Goal: Information Seeking & Learning: Learn about a topic

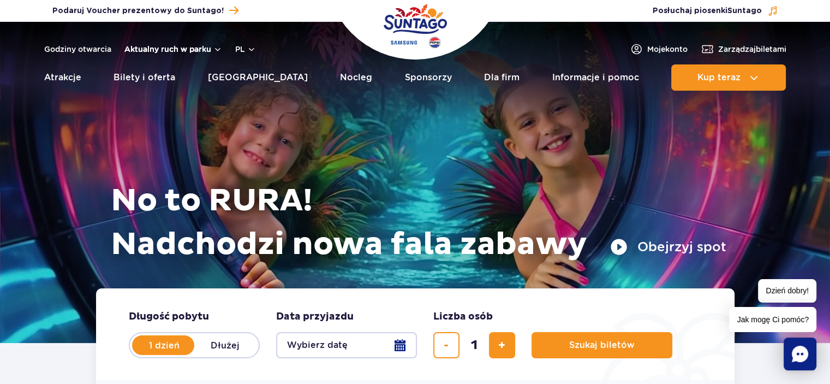
click at [179, 49] on button "Aktualny ruch w parku" at bounding box center [173, 49] width 98 height 9
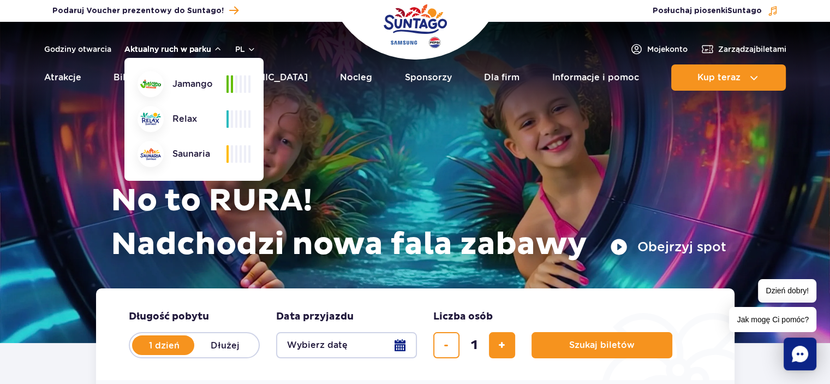
click at [183, 49] on button "Aktualny ruch w parku" at bounding box center [173, 49] width 98 height 9
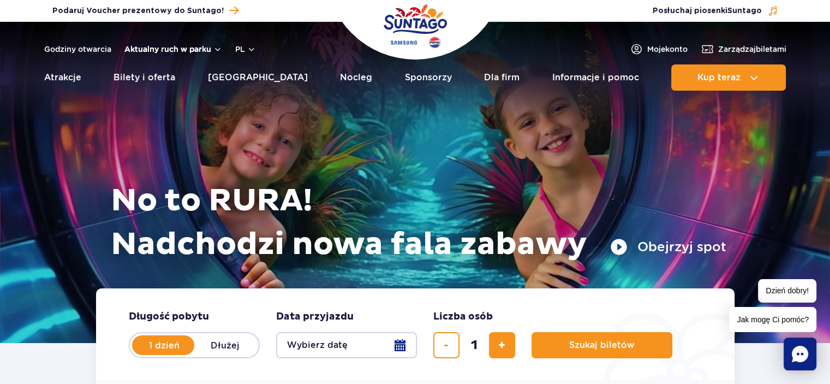
click at [204, 49] on button "Aktualny ruch w parku" at bounding box center [173, 49] width 98 height 9
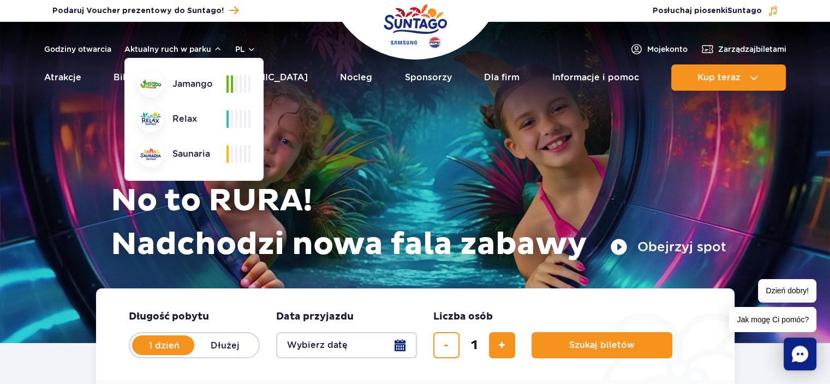
click at [217, 85] on div "Jamango" at bounding box center [182, 84] width 89 height 26
click at [227, 87] on span at bounding box center [228, 83] width 2 height 17
click at [186, 121] on div "Relax" at bounding box center [182, 119] width 89 height 26
click at [184, 50] on button "Aktualny ruch w parku" at bounding box center [173, 49] width 98 height 9
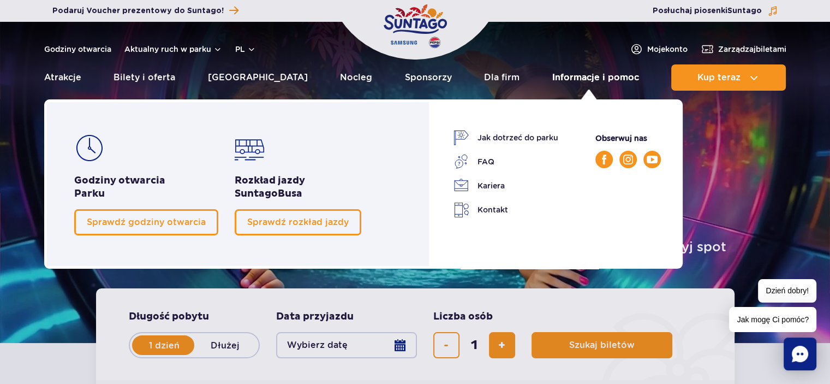
click at [564, 82] on link "Informacje i pomoc" at bounding box center [595, 77] width 87 height 26
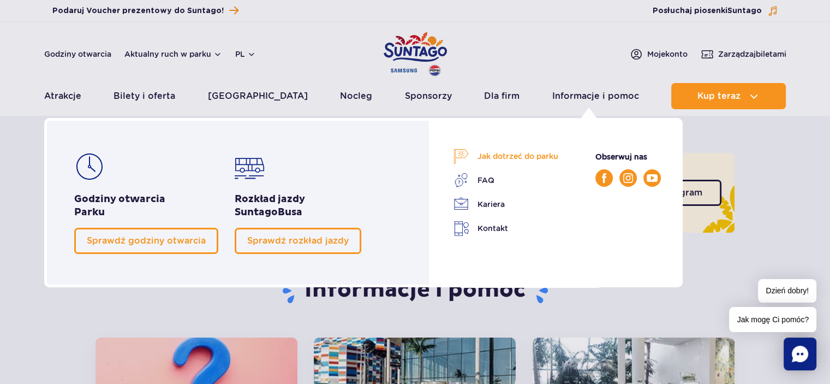
click at [512, 152] on link "Jak dotrzeć do parku" at bounding box center [506, 155] width 105 height 15
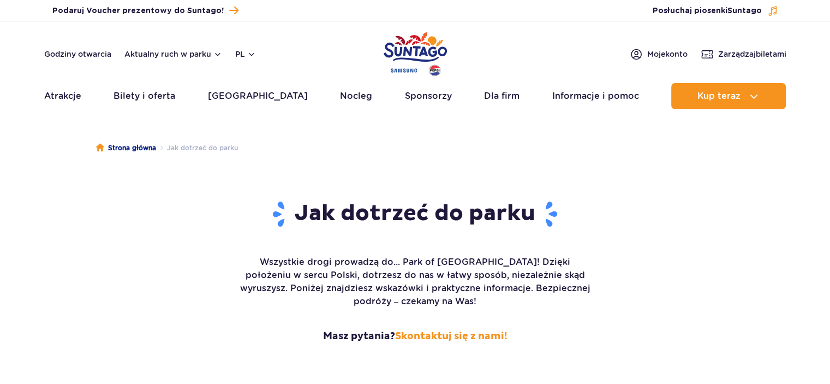
scroll to position [273, 0]
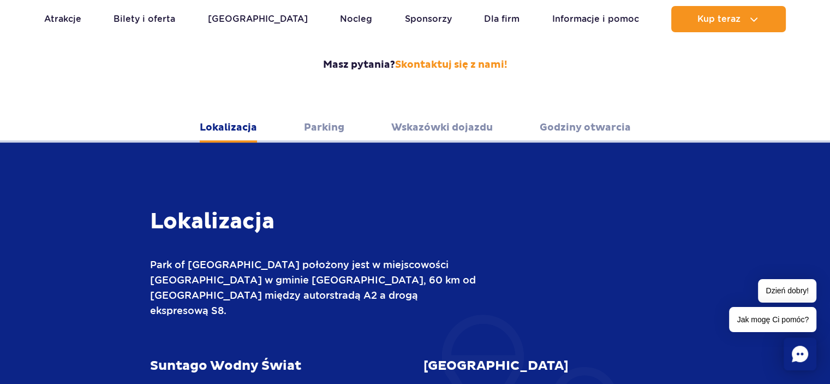
click at [455, 117] on link "Wskazówki dojazdu" at bounding box center [442, 127] width 102 height 30
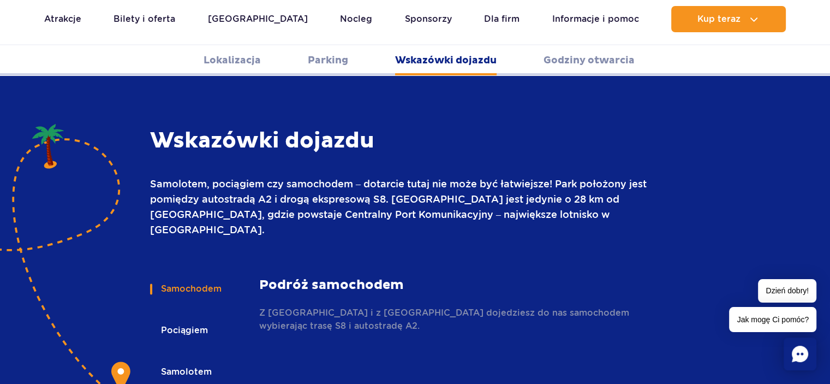
scroll to position [1452, 0]
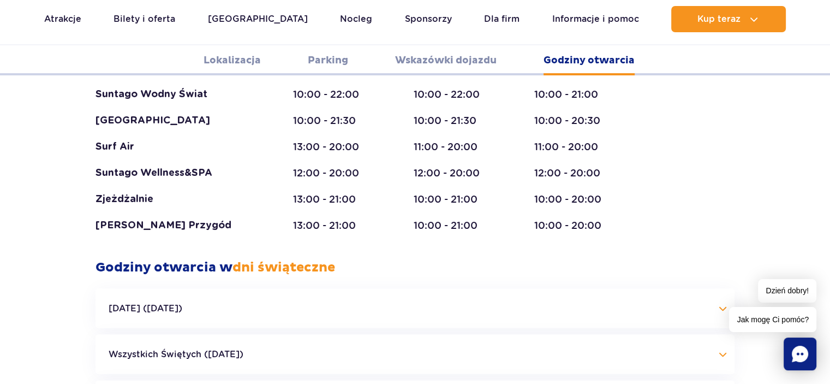
scroll to position [2216, 0]
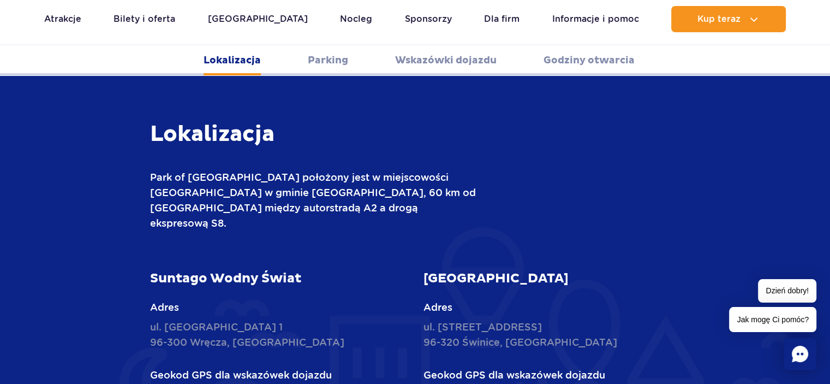
scroll to position [373, 0]
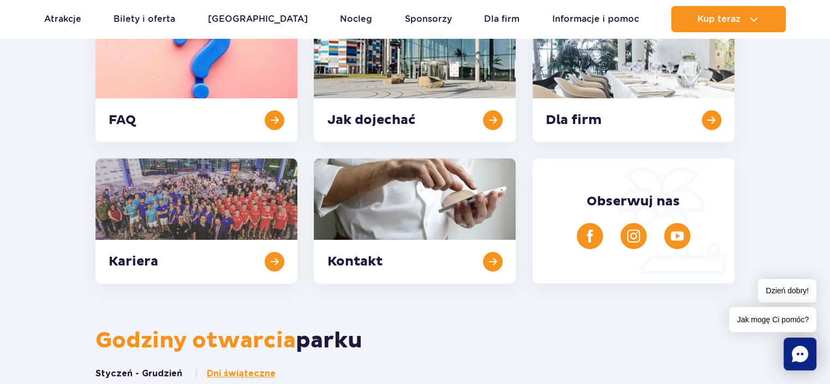
scroll to position [328, 0]
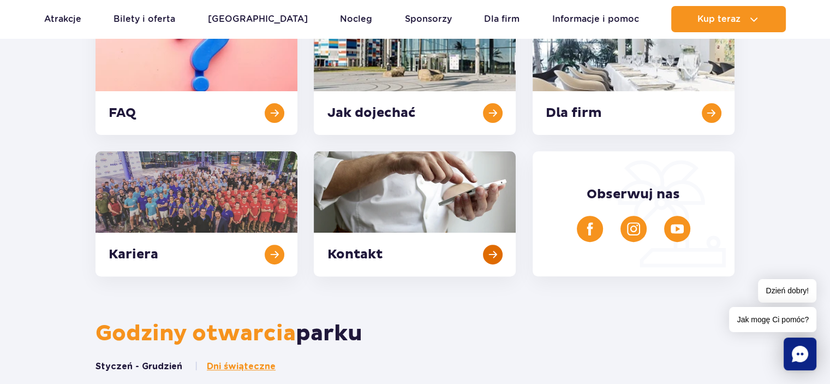
click at [496, 254] on link at bounding box center [415, 213] width 202 height 125
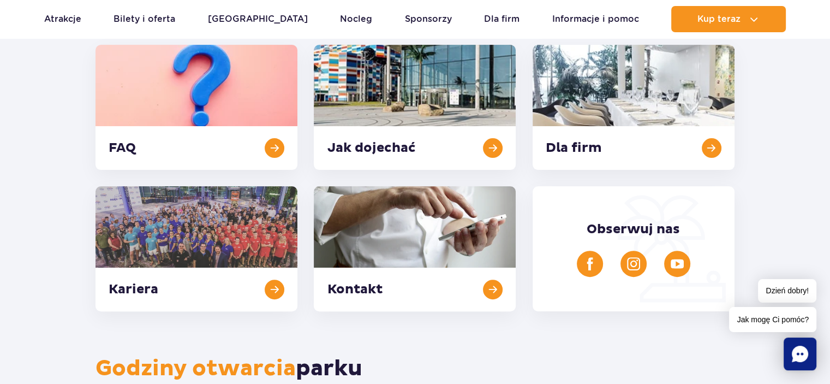
scroll to position [218, 0]
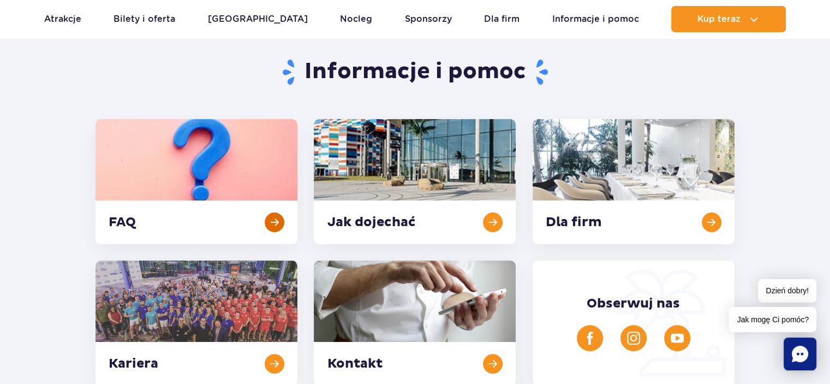
click at [169, 143] on link at bounding box center [197, 181] width 202 height 125
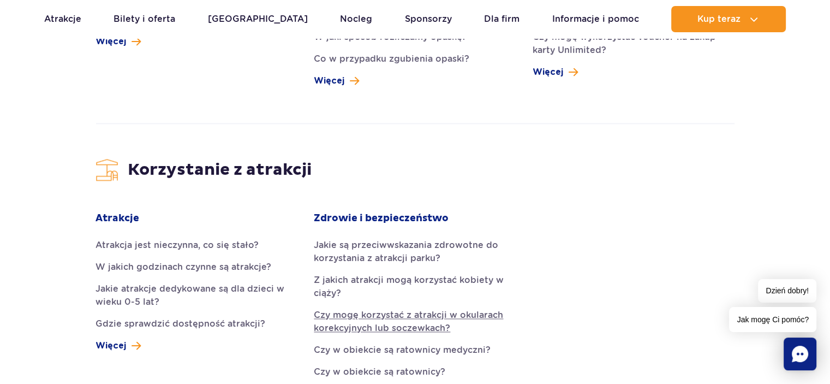
scroll to position [1365, 0]
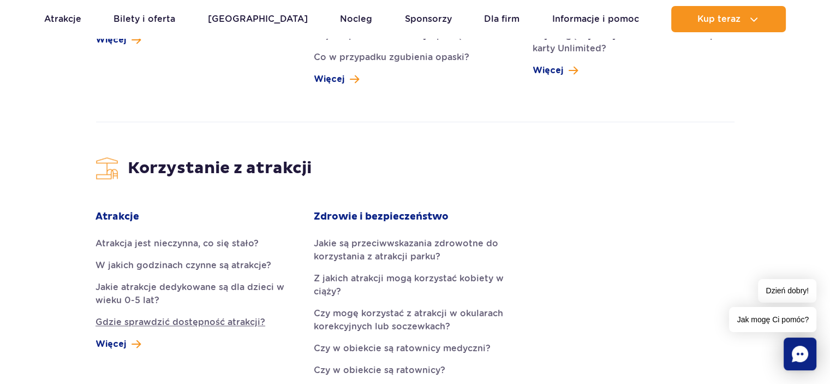
click at [240, 316] on link "Gdzie sprawdzić dostępność atrakcji?" at bounding box center [197, 322] width 202 height 13
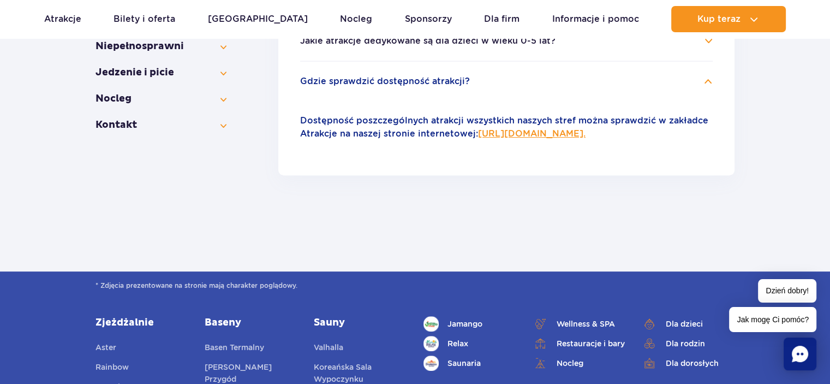
click at [561, 138] on p "Dostępność poszczególnych atrakcji wszystkich naszych stref można sprawdzić w z…" at bounding box center [506, 127] width 413 height 26
click at [559, 135] on link "[URL][DOMAIN_NAME]." at bounding box center [532, 133] width 108 height 10
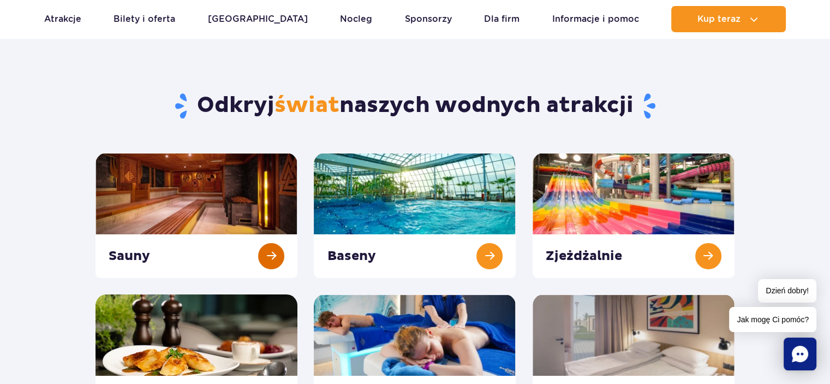
scroll to position [55, 0]
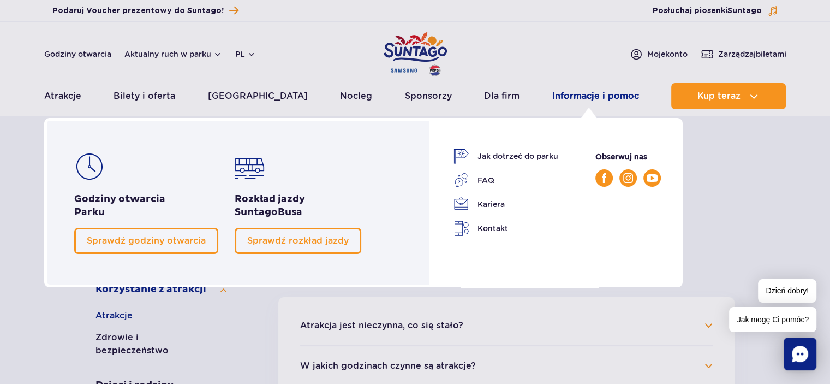
click at [569, 93] on link "Informacje i pomoc" at bounding box center [595, 96] width 87 height 26
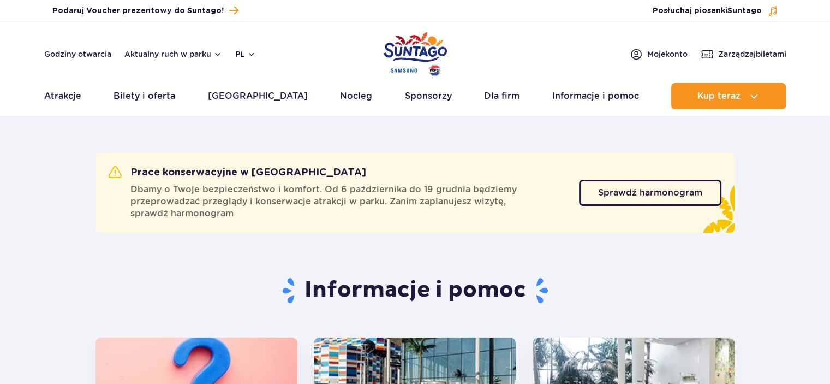
click at [569, 93] on link "Informacje i pomoc" at bounding box center [595, 96] width 87 height 26
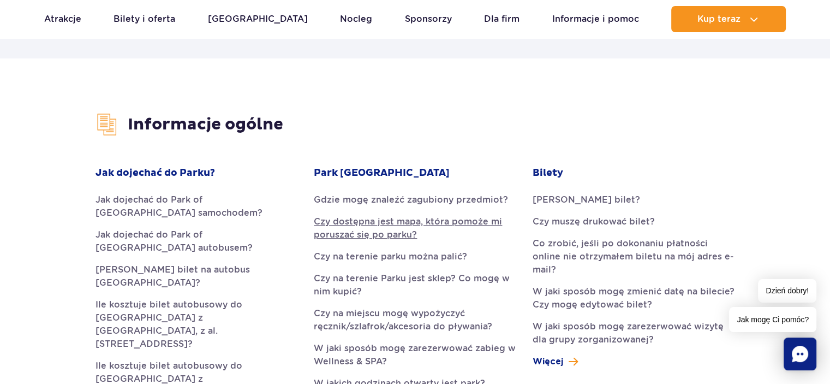
scroll to position [218, 0]
click at [378, 224] on link "Czy dostępna jest mapa, która pomoże mi poruszać się po parku?" at bounding box center [415, 228] width 202 height 26
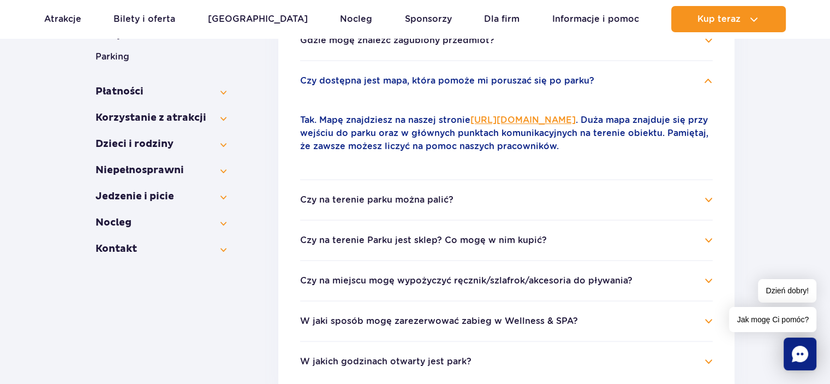
click at [563, 121] on link "[URL][DOMAIN_NAME]" at bounding box center [523, 120] width 105 height 10
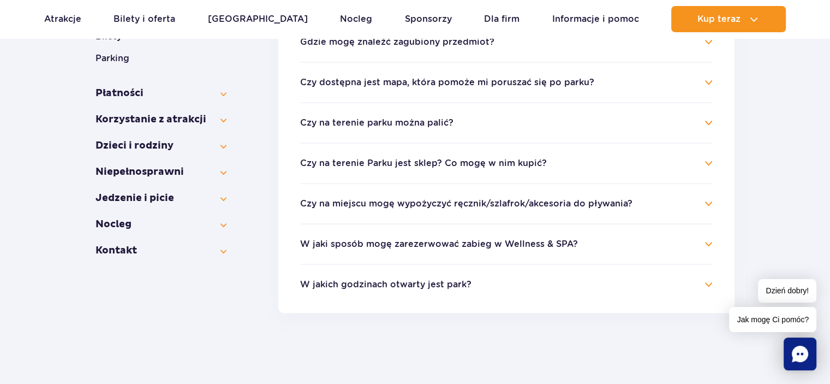
click at [486, 167] on button "Czy na terenie Parku jest sklep? Co mogę w nim kupić?" at bounding box center [423, 163] width 247 height 10
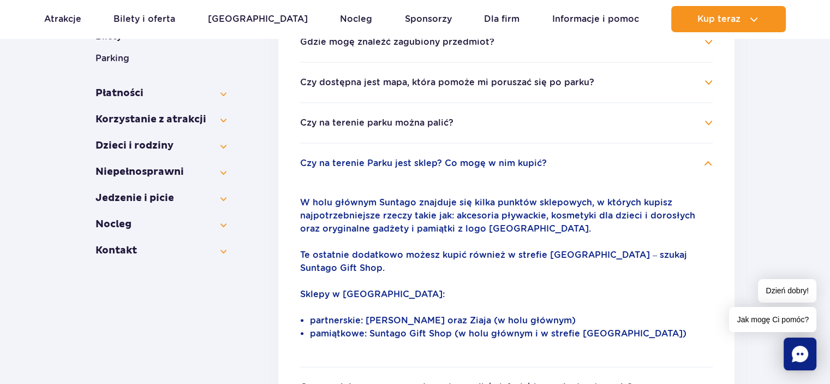
click at [481, 167] on button "Czy na terenie Parku jest sklep? Co mogę w nim kupić?" at bounding box center [423, 163] width 247 height 10
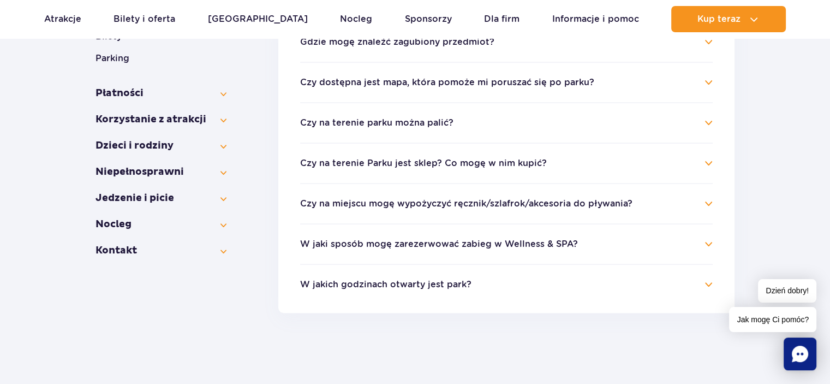
click at [443, 122] on button "Czy na terenie parku można palić?" at bounding box center [376, 123] width 153 height 10
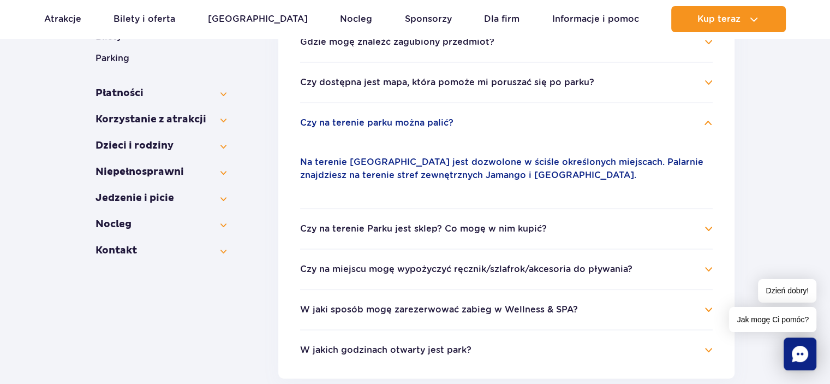
click at [443, 122] on button "Czy na terenie parku można palić?" at bounding box center [376, 123] width 153 height 10
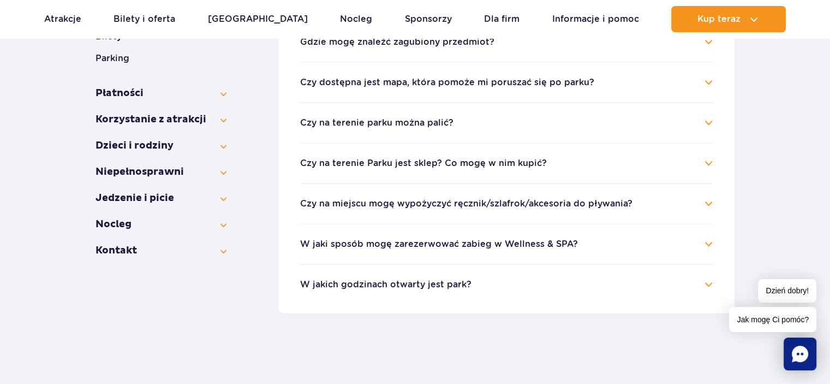
click at [355, 283] on button "W jakich godzinach otwarty jest park?" at bounding box center [385, 285] width 171 height 10
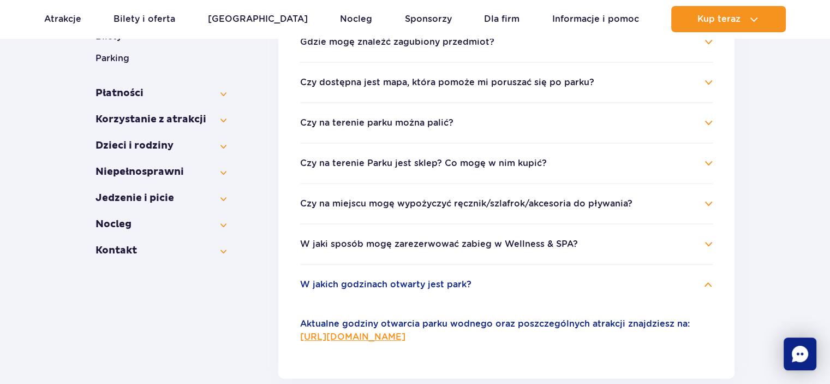
click at [354, 283] on button "W jakich godzinach otwarty jest park?" at bounding box center [385, 285] width 171 height 10
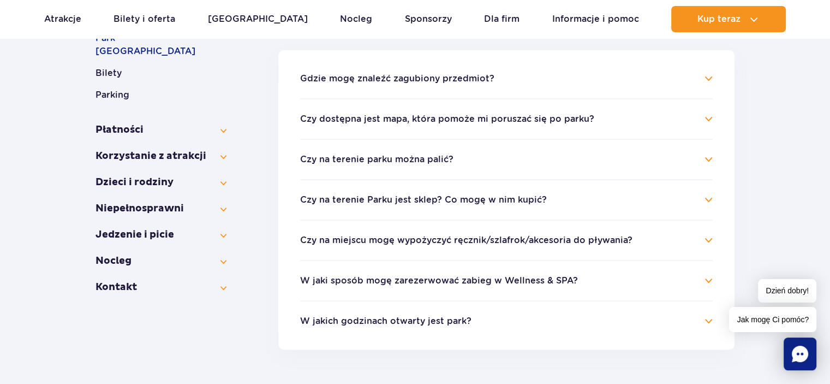
scroll to position [120, 0]
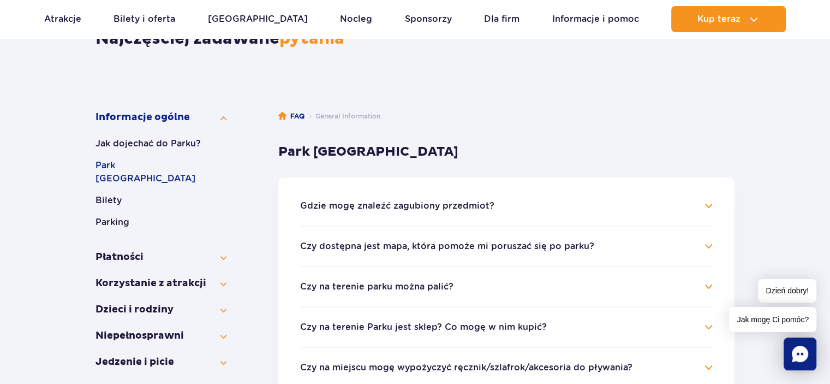
click at [420, 205] on button "Gdzie mogę znaleźć zagubiony przedmiot?" at bounding box center [397, 206] width 194 height 10
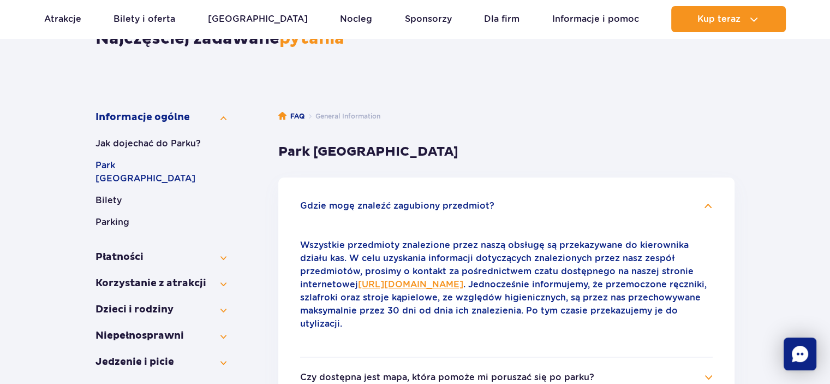
click at [420, 205] on button "Gdzie mogę znaleźć zagubiony przedmiot?" at bounding box center [397, 206] width 194 height 10
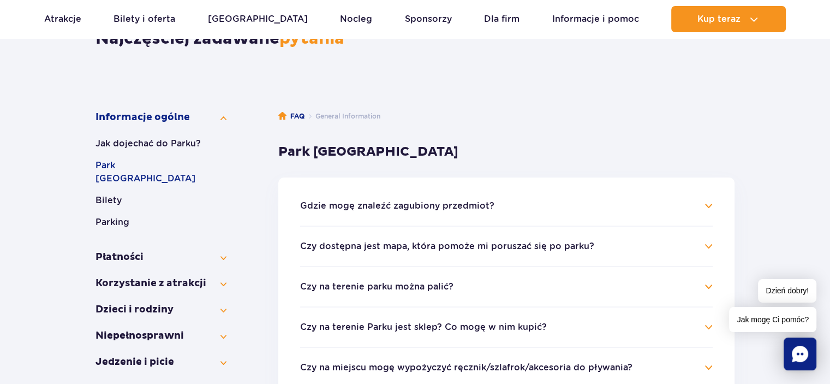
click at [396, 282] on button "Czy na terenie parku można palić?" at bounding box center [376, 287] width 153 height 10
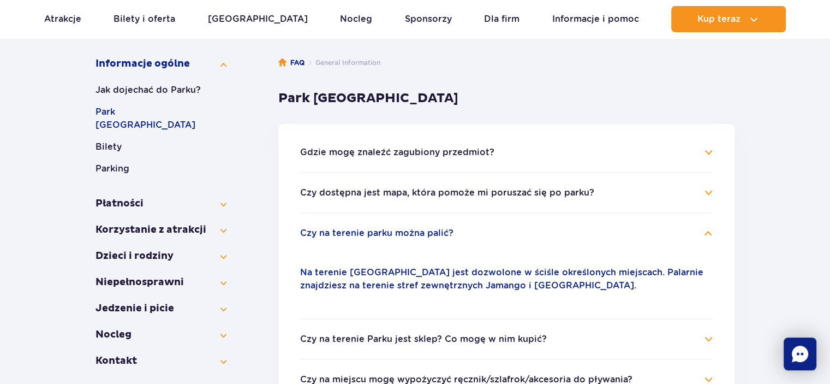
scroll to position [174, 0]
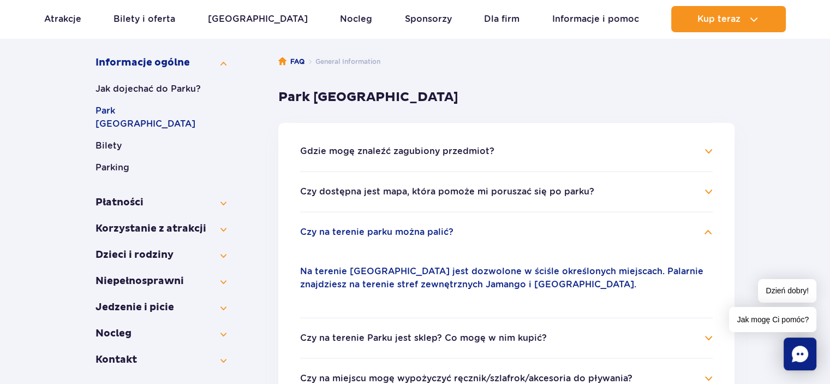
click at [372, 229] on button "Czy na terenie parku można palić?" at bounding box center [376, 232] width 153 height 10
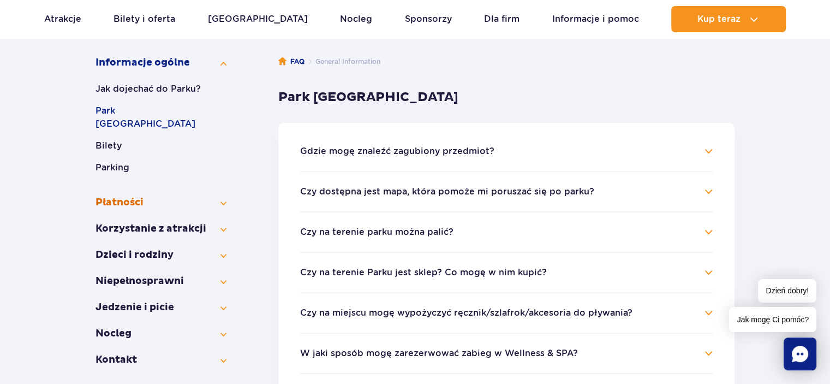
click at [175, 196] on button "Płatności" at bounding box center [161, 202] width 131 height 13
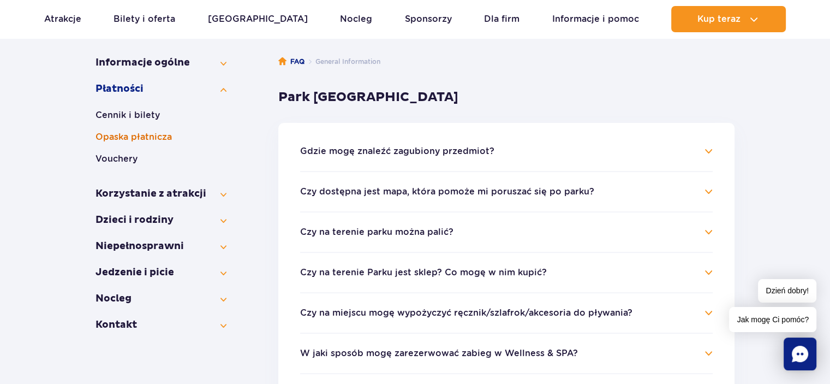
click at [150, 137] on button "Opaska płatnicza" at bounding box center [161, 136] width 131 height 13
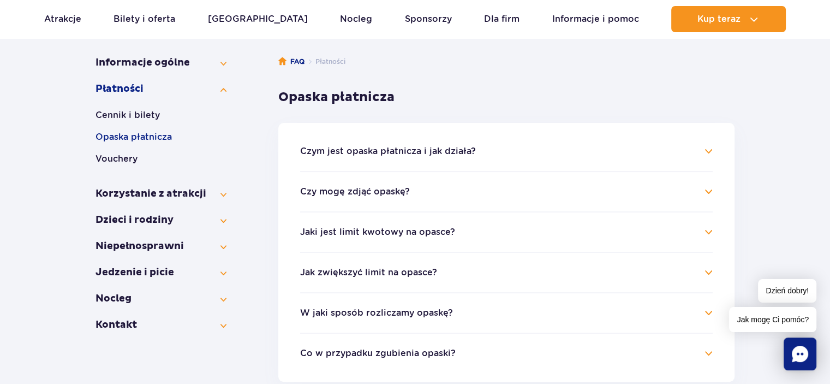
click at [380, 150] on button "Czym jest opaska płatnicza i jak działa?" at bounding box center [388, 151] width 176 height 10
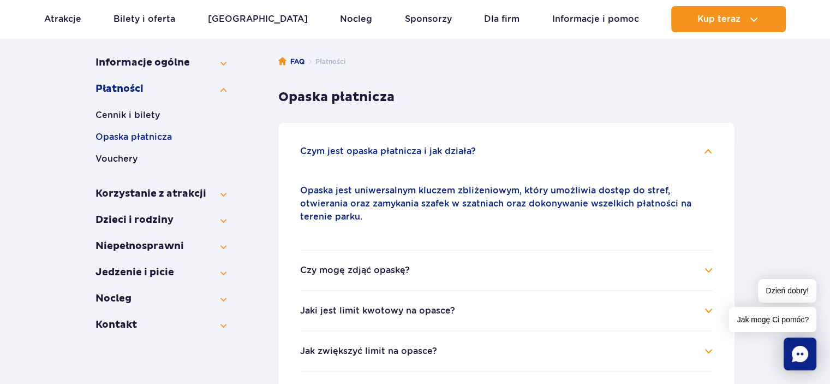
click at [371, 265] on button "Czy mogę zdjąć opaskę?" at bounding box center [355, 270] width 110 height 10
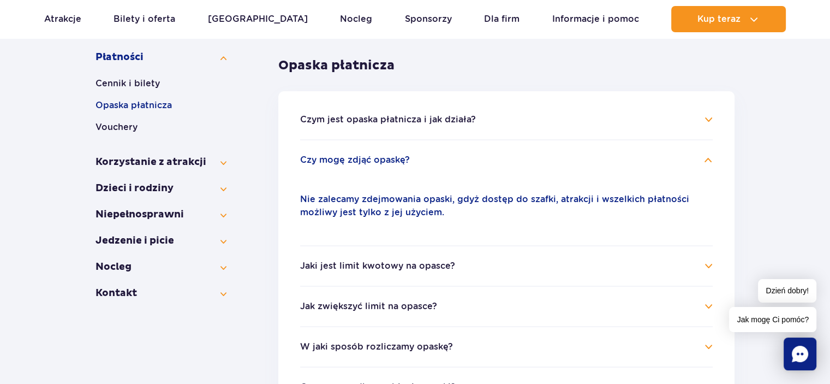
scroll to position [229, 0]
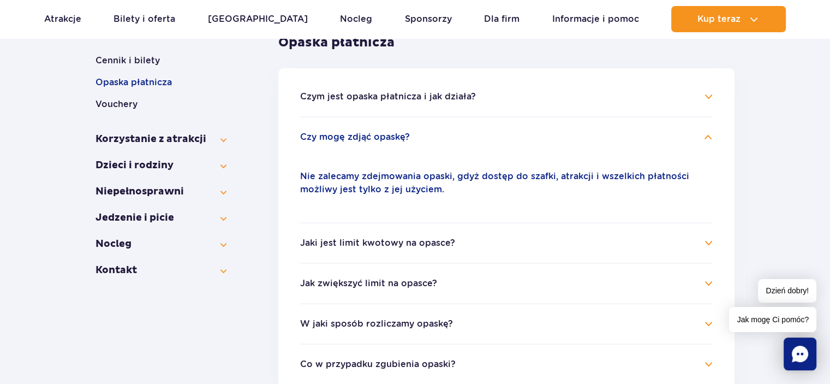
click at [379, 243] on button "Jaki jest limit kwotowy na opasce?" at bounding box center [377, 243] width 155 height 10
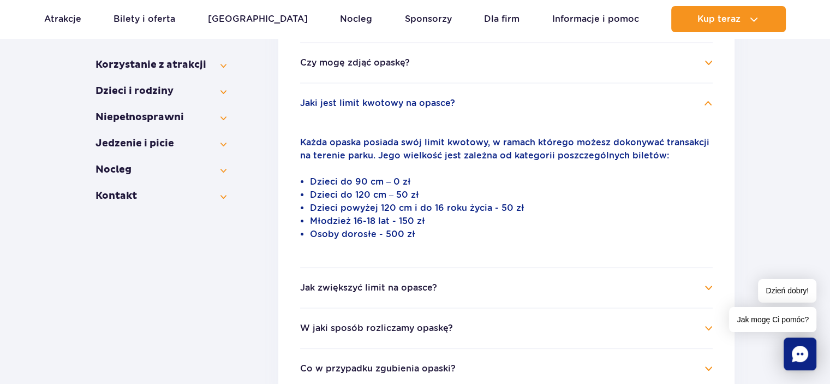
scroll to position [393, 0]
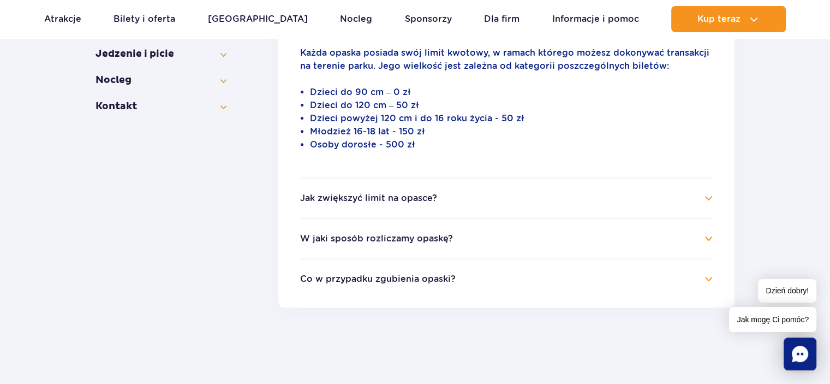
click at [415, 199] on button "Jak zwiększyć limit na opasce?" at bounding box center [368, 198] width 137 height 10
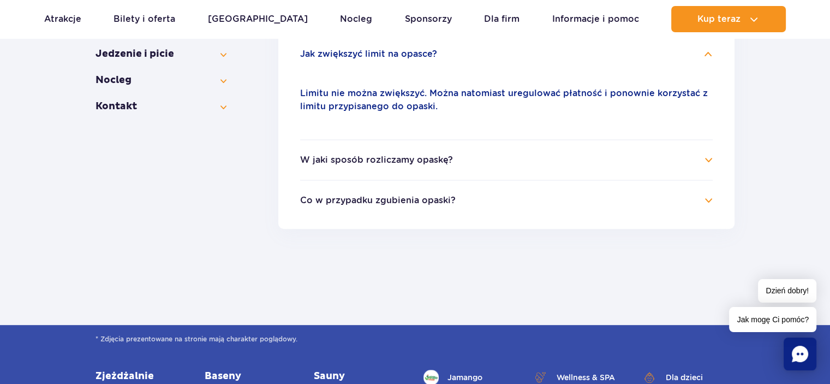
click at [354, 148] on li "W jaki sposób rozliczamy opaskę? Wychodząc z parku, zgłoś się do jednej z naszy…" at bounding box center [506, 159] width 413 height 40
click at [355, 155] on button "W jaki sposób rozliczamy opaskę?" at bounding box center [376, 160] width 153 height 10
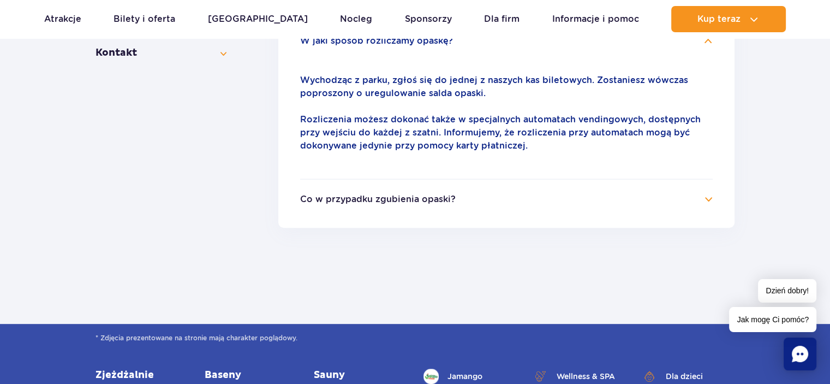
scroll to position [447, 0]
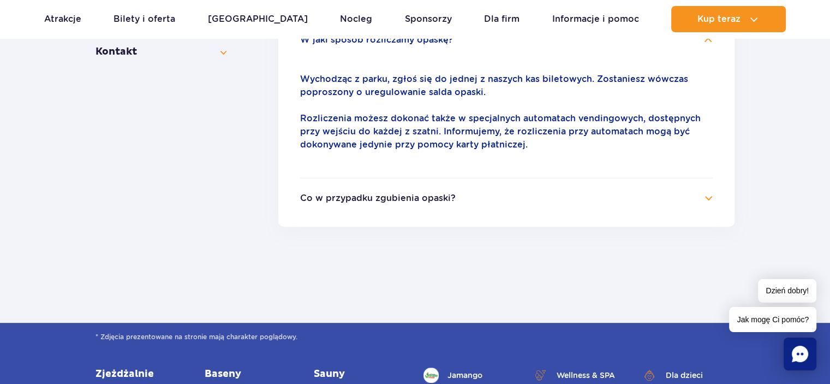
click at [329, 194] on button "Co w przypadku zgubienia opaski?" at bounding box center [378, 198] width 156 height 10
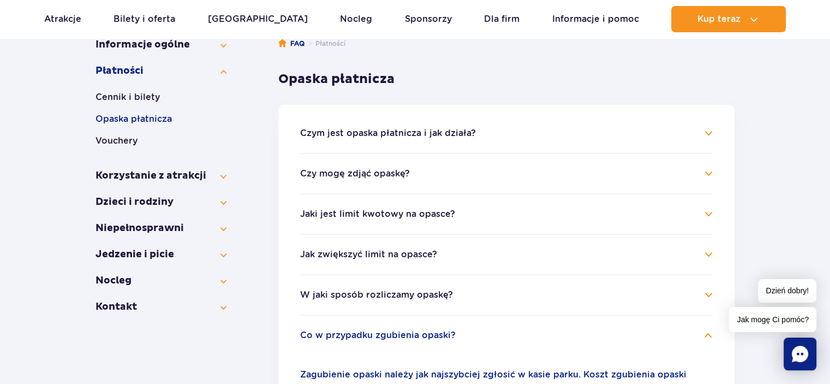
scroll to position [174, 0]
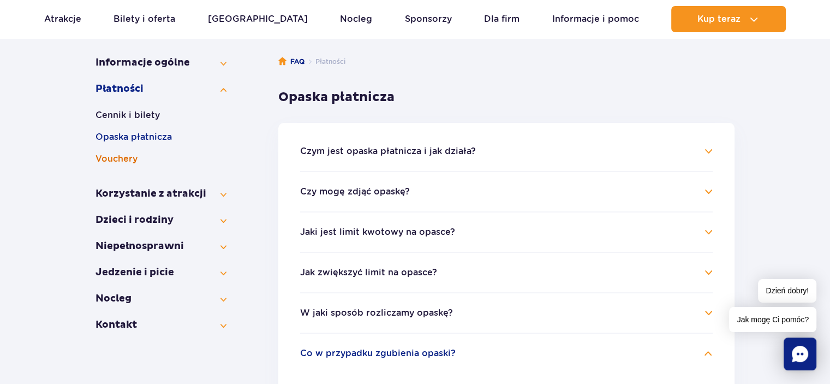
click at [129, 153] on button "Vouchery" at bounding box center [161, 158] width 131 height 13
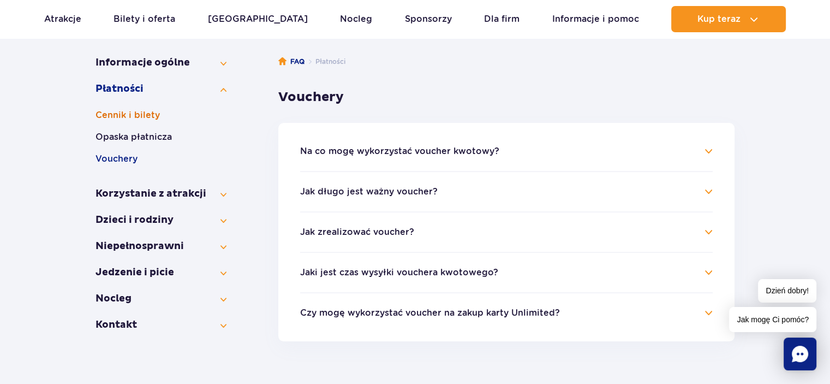
click at [130, 113] on button "Cennik i bilety" at bounding box center [161, 115] width 131 height 13
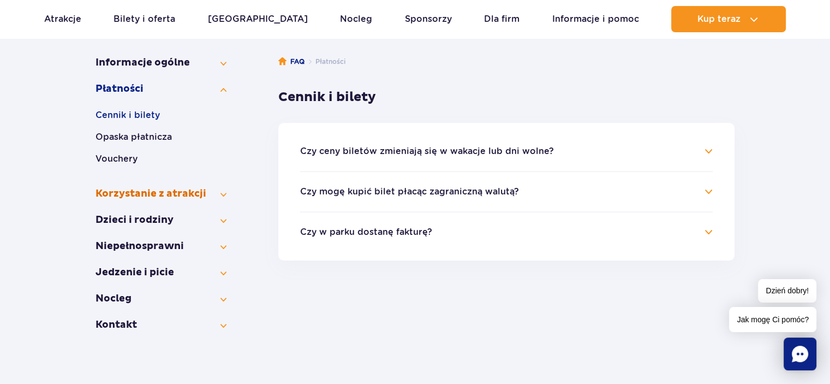
click at [138, 196] on button "Korzystanie z atrakcji" at bounding box center [161, 193] width 131 height 13
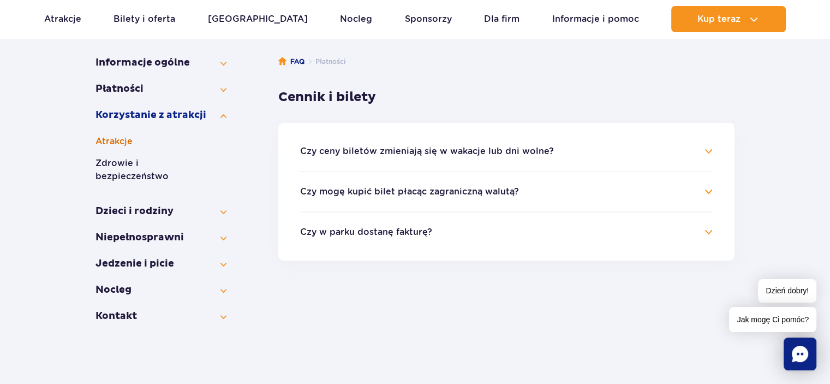
click at [126, 141] on button "Atrakcje" at bounding box center [161, 141] width 131 height 13
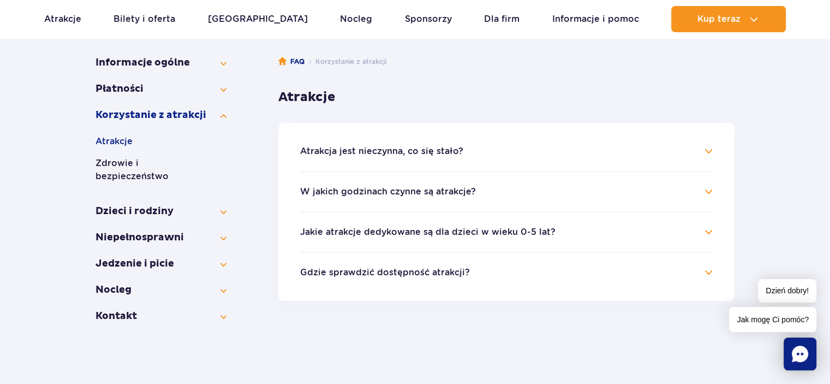
click at [345, 227] on button "Jakie atrakcje dedykowane są dla dzieci w wieku 0-5 lat?" at bounding box center [427, 232] width 255 height 10
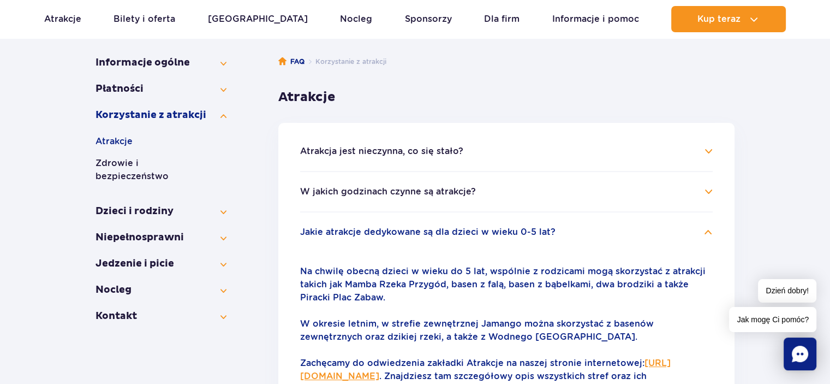
click at [345, 227] on button "Jakie atrakcje dedykowane są dla dzieci w wieku 0-5 lat?" at bounding box center [427, 232] width 255 height 10
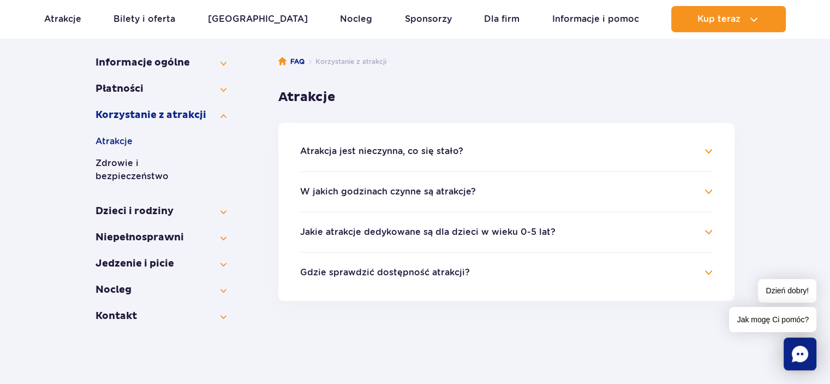
click at [354, 272] on button "Gdzie sprawdzić dostępność atrakcji?" at bounding box center [385, 272] width 170 height 10
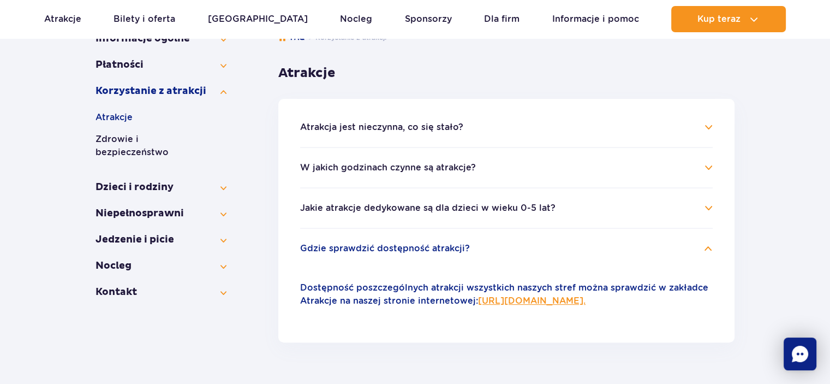
scroll to position [229, 0]
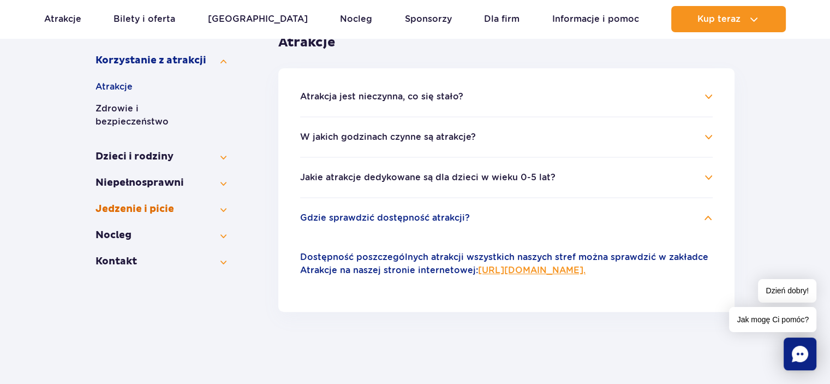
click at [167, 203] on button "Jedzenie i picie" at bounding box center [161, 209] width 131 height 13
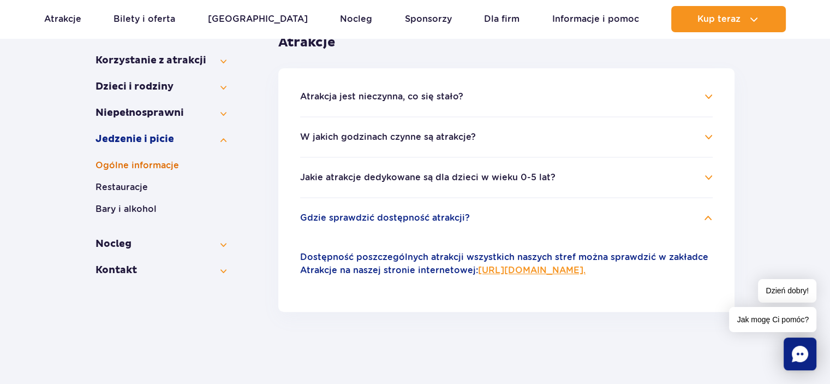
click at [147, 164] on button "Ogólne informacje" at bounding box center [161, 165] width 131 height 13
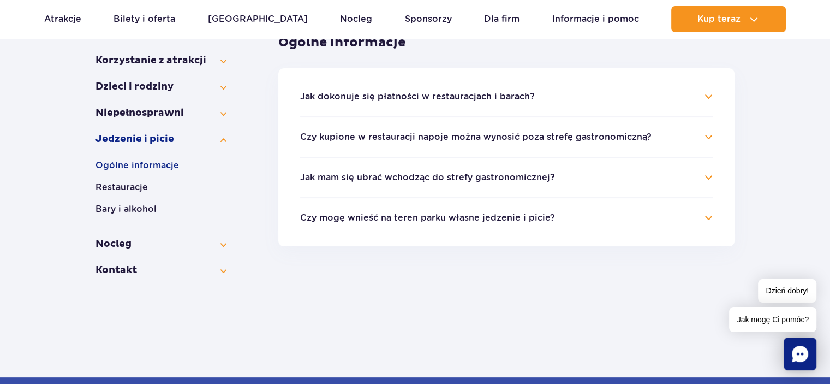
click at [497, 91] on h4 "Jak dokonuje się płatności w restauracjach i barach?" at bounding box center [506, 96] width 413 height 13
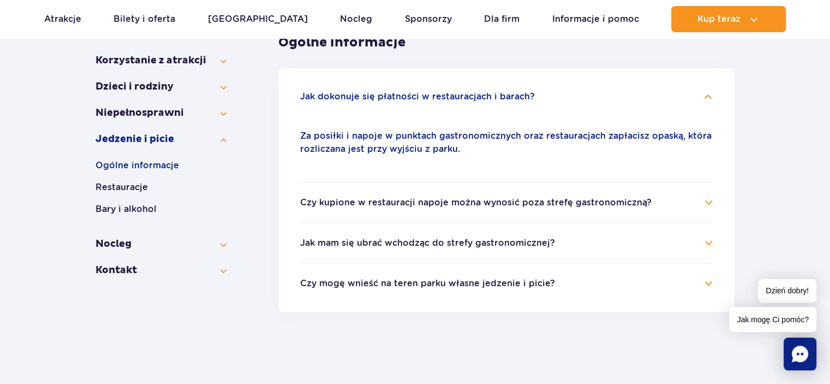
click at [490, 93] on button "Jak dokonuje się płatności w restauracjach i barach?" at bounding box center [417, 97] width 235 height 10
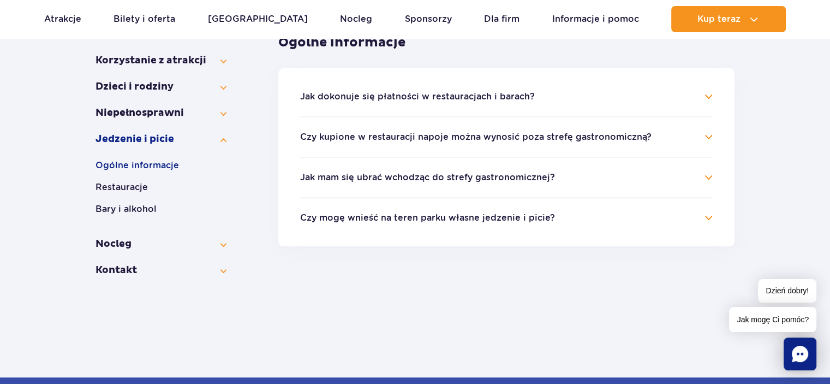
click at [485, 138] on button "Czy kupione w restauracji napoje można wynosić poza strefę gastronomiczną?" at bounding box center [476, 137] width 352 height 10
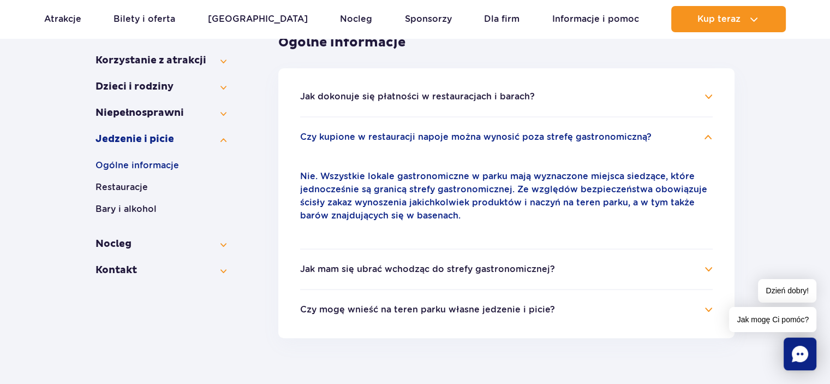
click at [483, 134] on button "Czy kupione w restauracji napoje można wynosić poza strefę gastronomiczną?" at bounding box center [476, 137] width 352 height 10
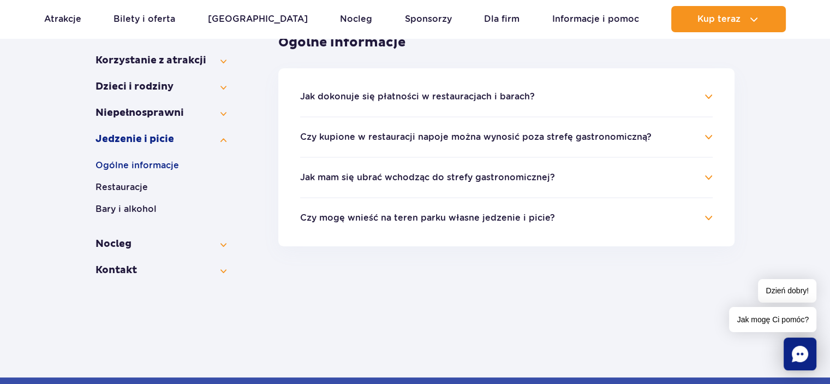
click at [474, 174] on button "Jak mam się ubrać wchodząc do strefy gastronomicznej?" at bounding box center [427, 178] width 255 height 10
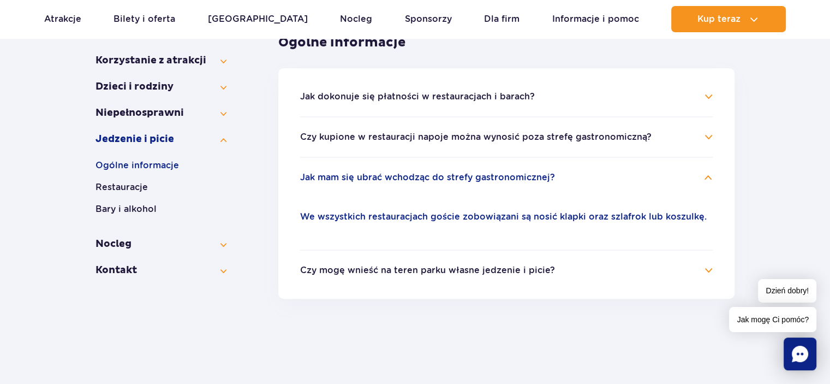
click at [487, 176] on button "Jak mam się ubrać wchodząc do strefy gastronomicznej?" at bounding box center [427, 178] width 255 height 10
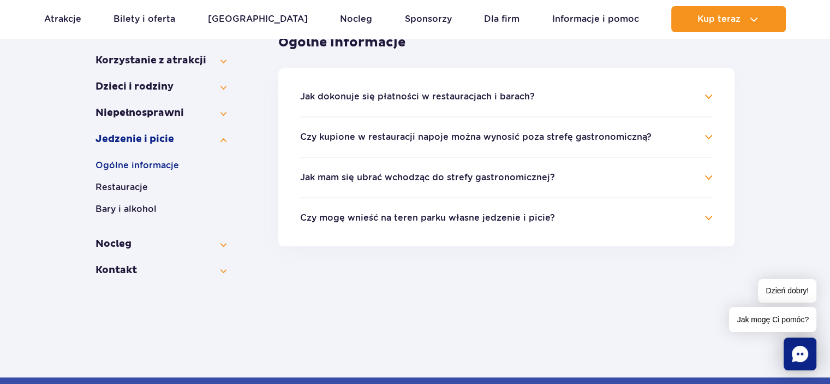
click at [469, 218] on button "Czy mogę wnieść na teren parku własne jedzenie i picie?" at bounding box center [427, 218] width 255 height 10
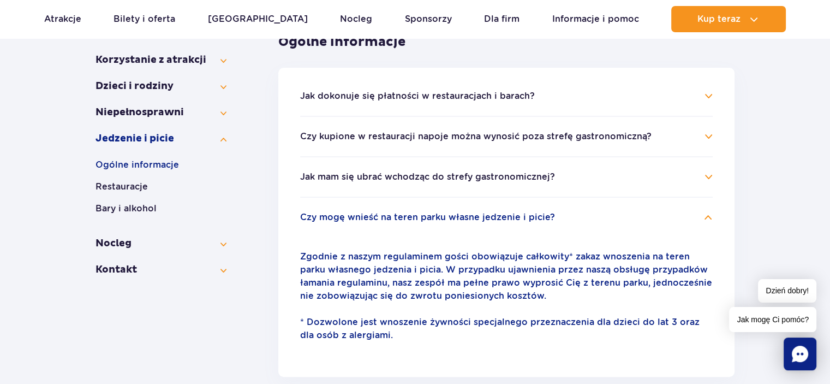
scroll to position [229, 0]
click at [468, 213] on button "Czy mogę wnieść na teren parku własne jedzenie i picie?" at bounding box center [427, 218] width 255 height 10
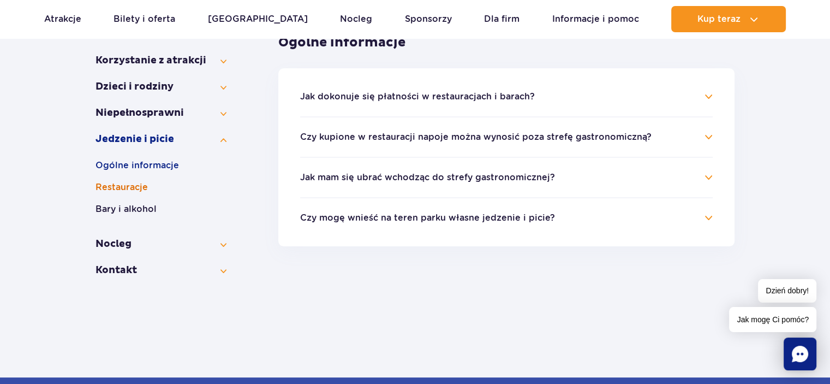
click at [141, 186] on button "Restauracje" at bounding box center [161, 187] width 131 height 13
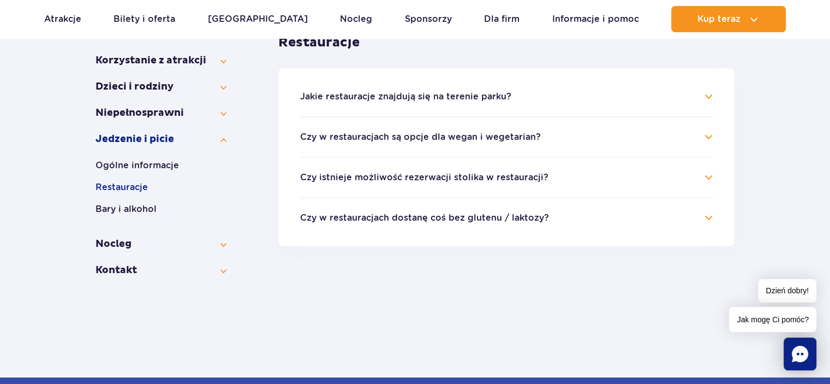
click at [356, 100] on button "Jakie restauracje znajdują się na terenie parku?" at bounding box center [405, 97] width 211 height 10
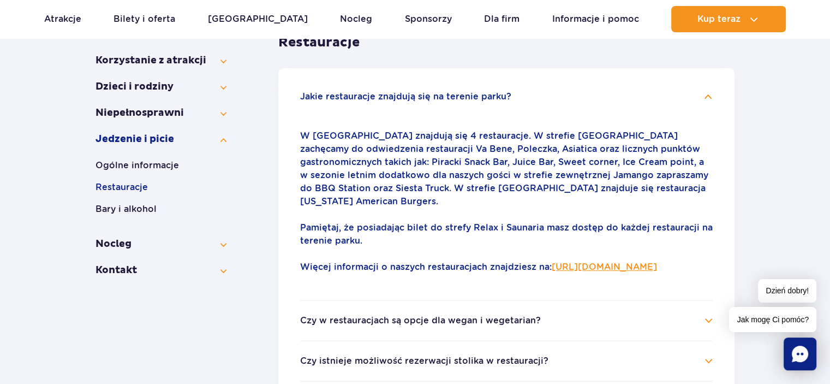
click at [356, 100] on button "Jakie restauracje znajdują się na terenie parku?" at bounding box center [405, 97] width 211 height 10
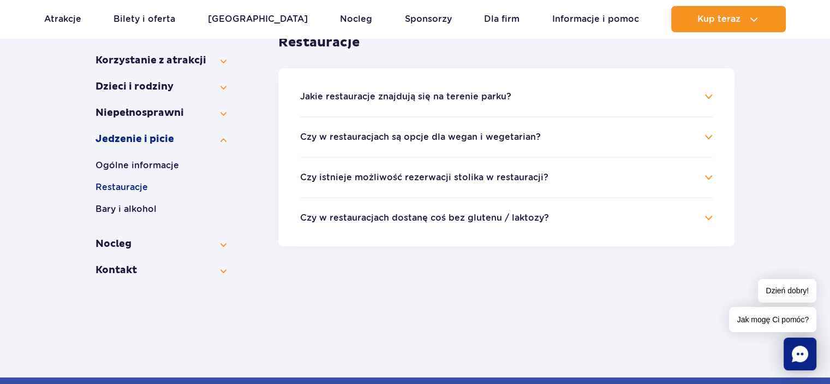
click at [352, 174] on button "Czy istnieje możliwość rezerwacji stolika w restauracji?" at bounding box center [424, 178] width 248 height 10
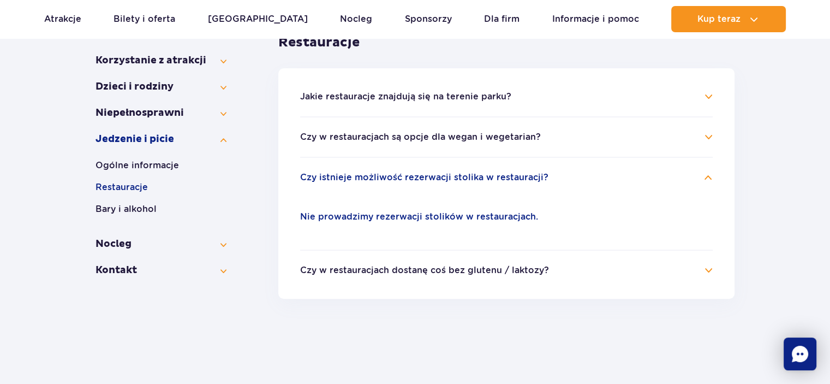
click at [352, 174] on button "Czy istnieje możliwość rezerwacji stolika w restauracji?" at bounding box center [424, 178] width 248 height 10
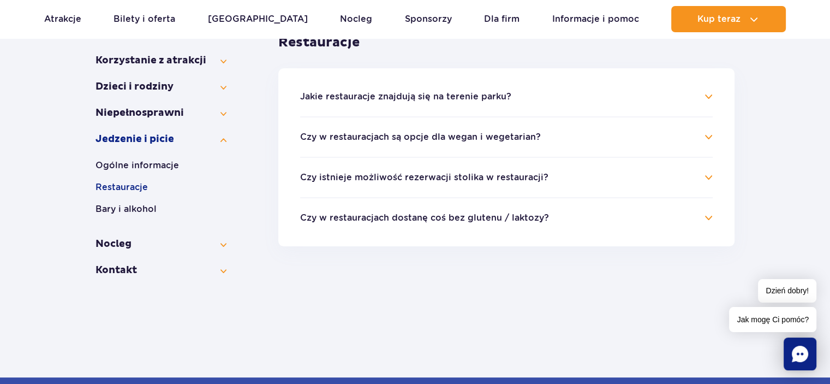
click at [343, 211] on h4 "Czy w restauracjach dostanę coś bez glutenu / laktozy?" at bounding box center [506, 217] width 413 height 13
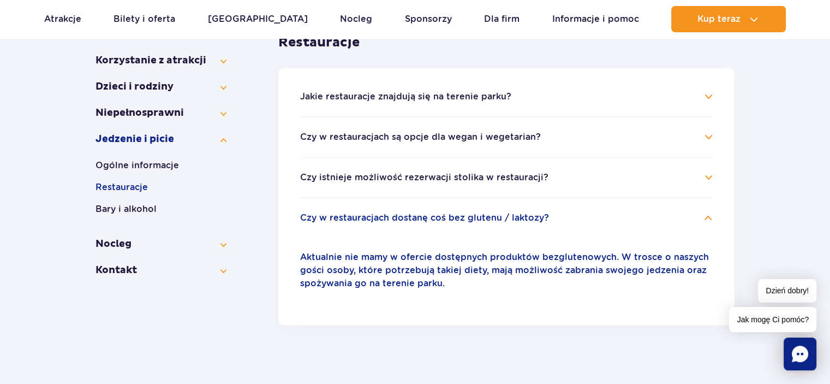
click at [343, 211] on h4 "Czy w restauracjach dostanę coś bez glutenu / laktozy?" at bounding box center [506, 217] width 413 height 13
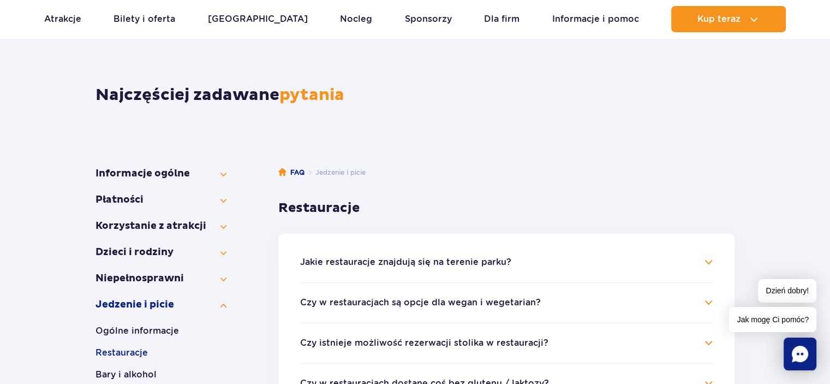
scroll to position [65, 0]
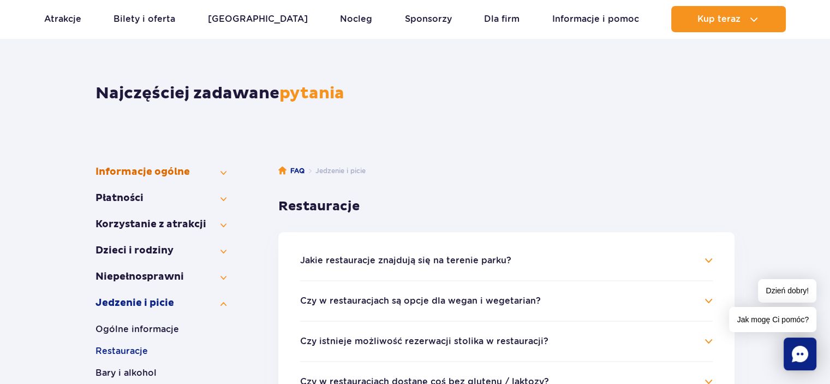
click at [142, 172] on button "Informacje ogólne" at bounding box center [161, 171] width 131 height 13
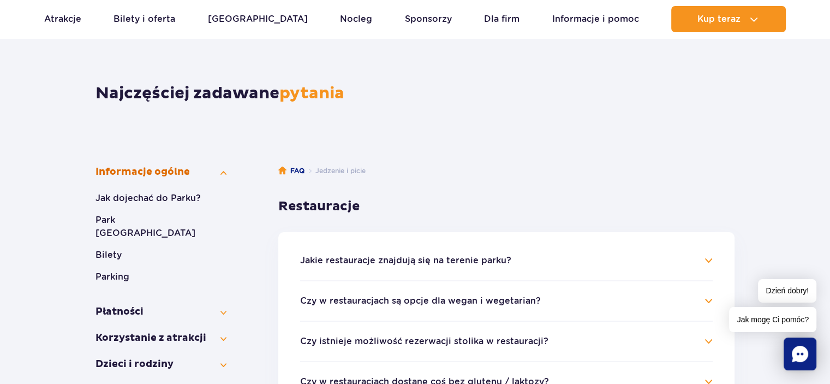
click at [142, 172] on button "Informacje ogólne" at bounding box center [161, 171] width 131 height 13
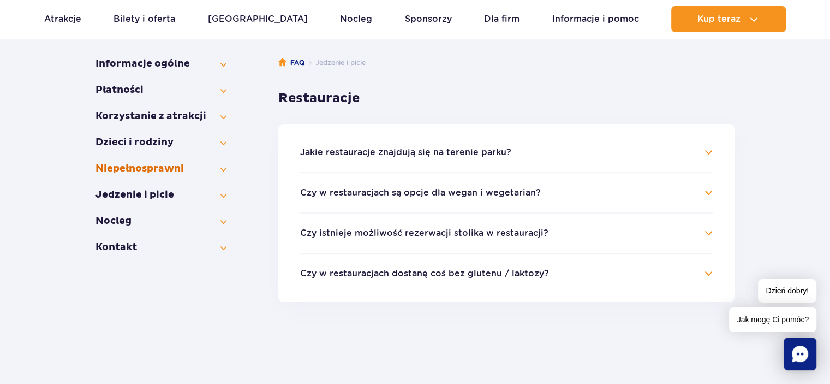
scroll to position [0, 0]
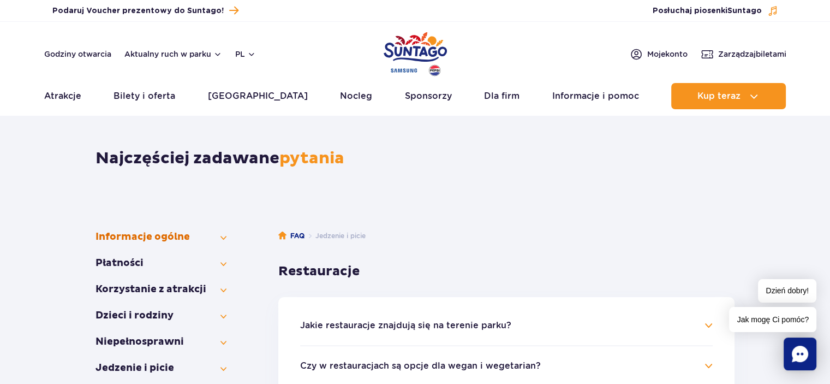
click at [164, 236] on button "Informacje ogólne" at bounding box center [161, 236] width 131 height 13
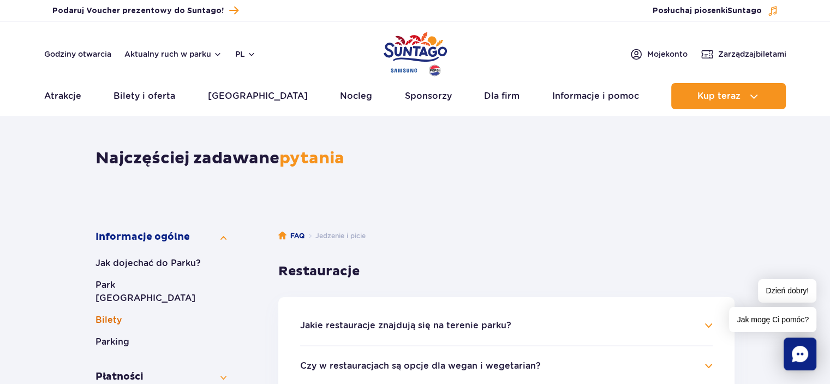
click at [102, 313] on button "Bilety" at bounding box center [161, 319] width 131 height 13
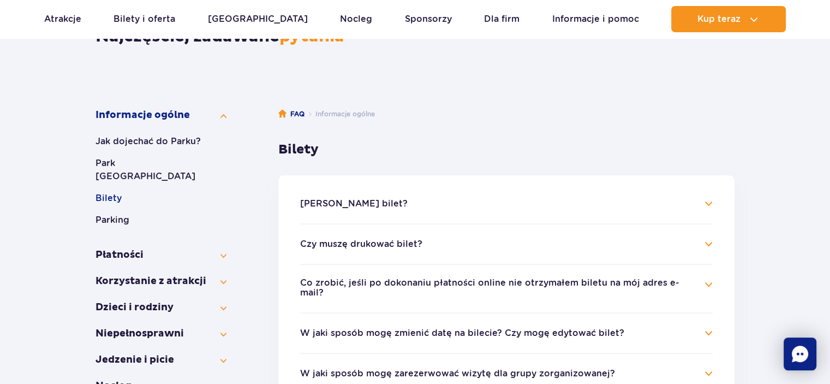
scroll to position [164, 0]
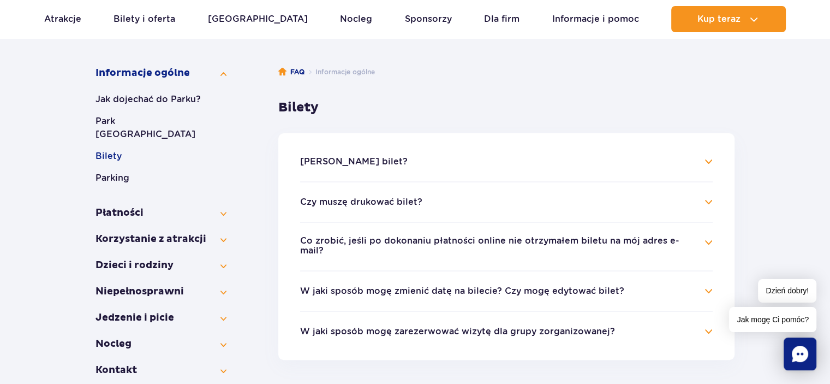
click at [707, 203] on h4 "Czy muszę drukować bilet?" at bounding box center [506, 201] width 413 height 13
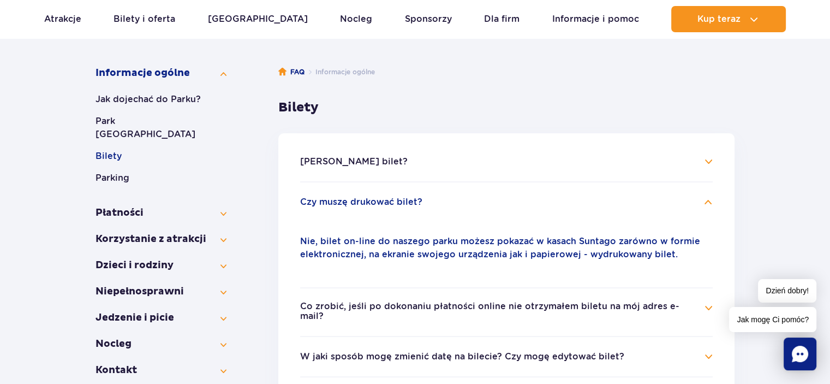
click at [706, 206] on h4 "Czy muszę drukować bilet?" at bounding box center [506, 201] width 413 height 13
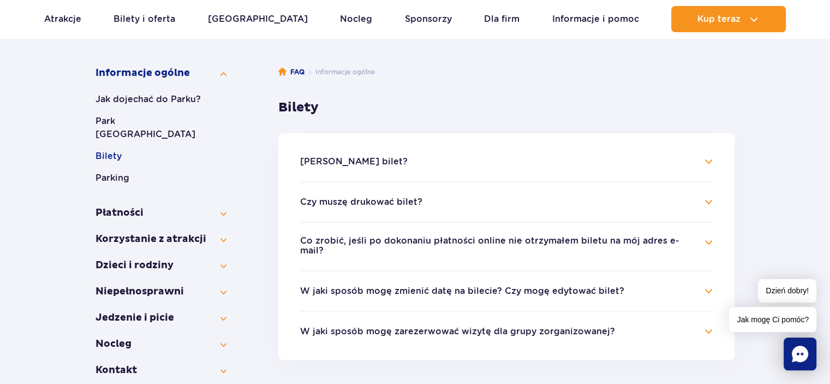
click at [706, 237] on h4 "Co zrobić, jeśli po dokonaniu płatności online nie otrzymałem biletu na mój adr…" at bounding box center [506, 246] width 413 height 21
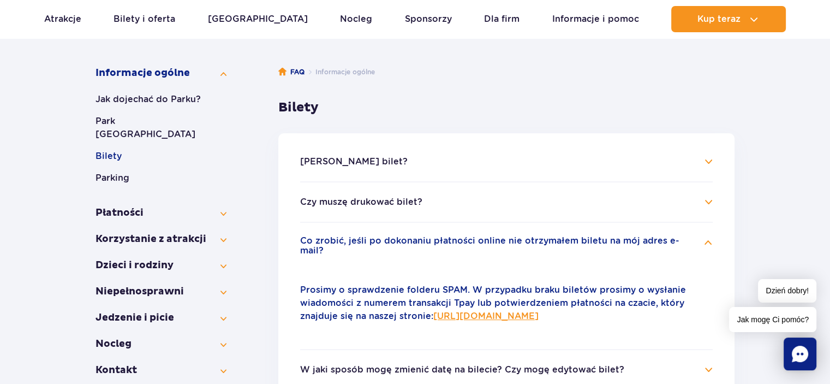
click at [706, 237] on h4 "Co zrobić, jeśli po dokonaniu płatności online nie otrzymałem biletu na mój adr…" at bounding box center [506, 246] width 413 height 21
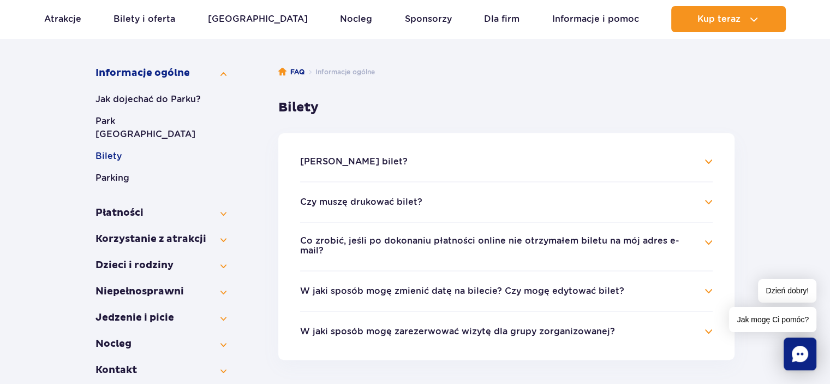
click at [697, 284] on h4 "W jaki sposób mogę zmienić datę na bilecie? Czy mogę edytować bilet?" at bounding box center [506, 290] width 413 height 13
